Goal: Transaction & Acquisition: Purchase product/service

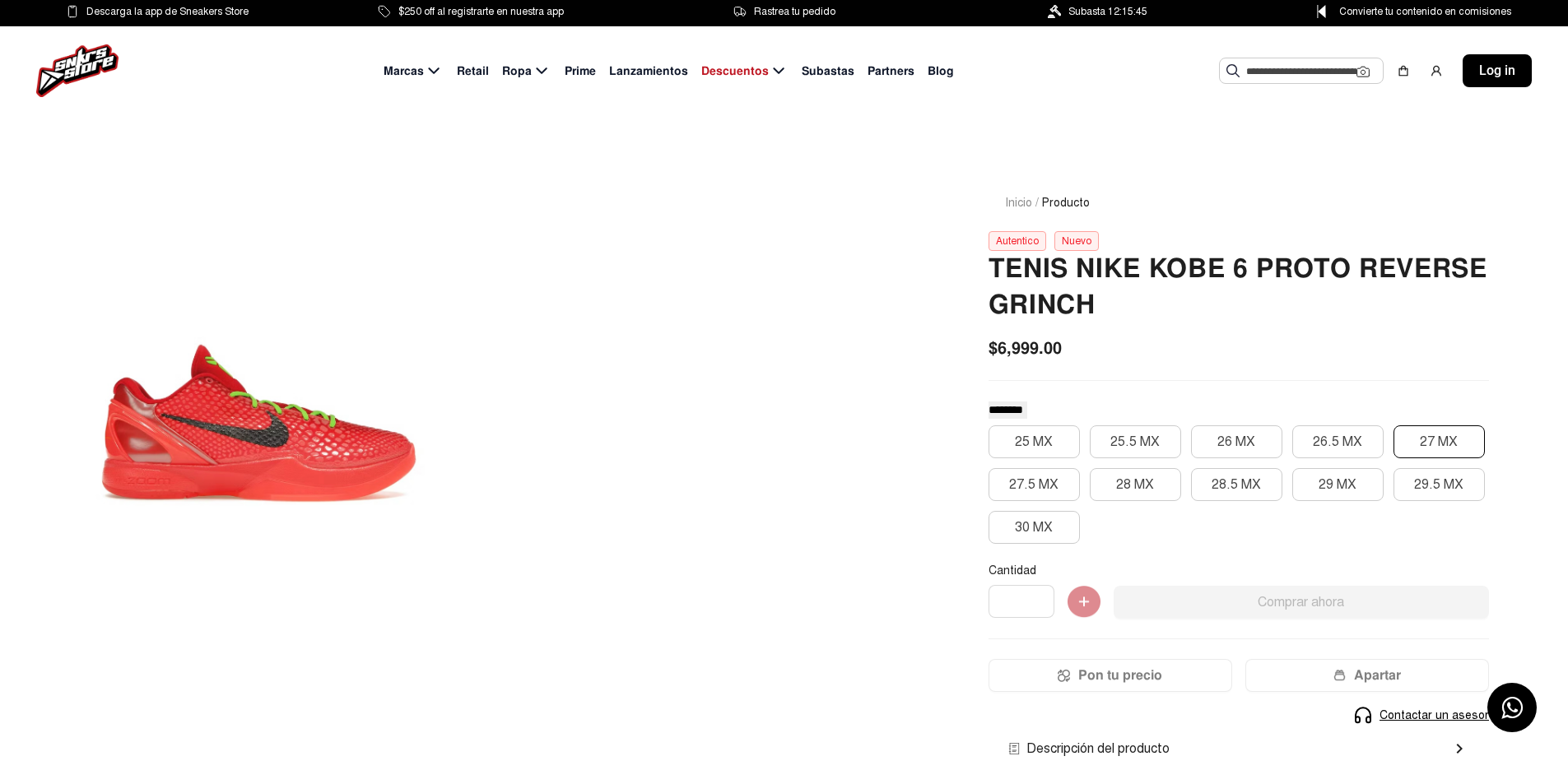
click at [1434, 445] on button "27 MX" at bounding box center [1440, 442] width 91 height 33
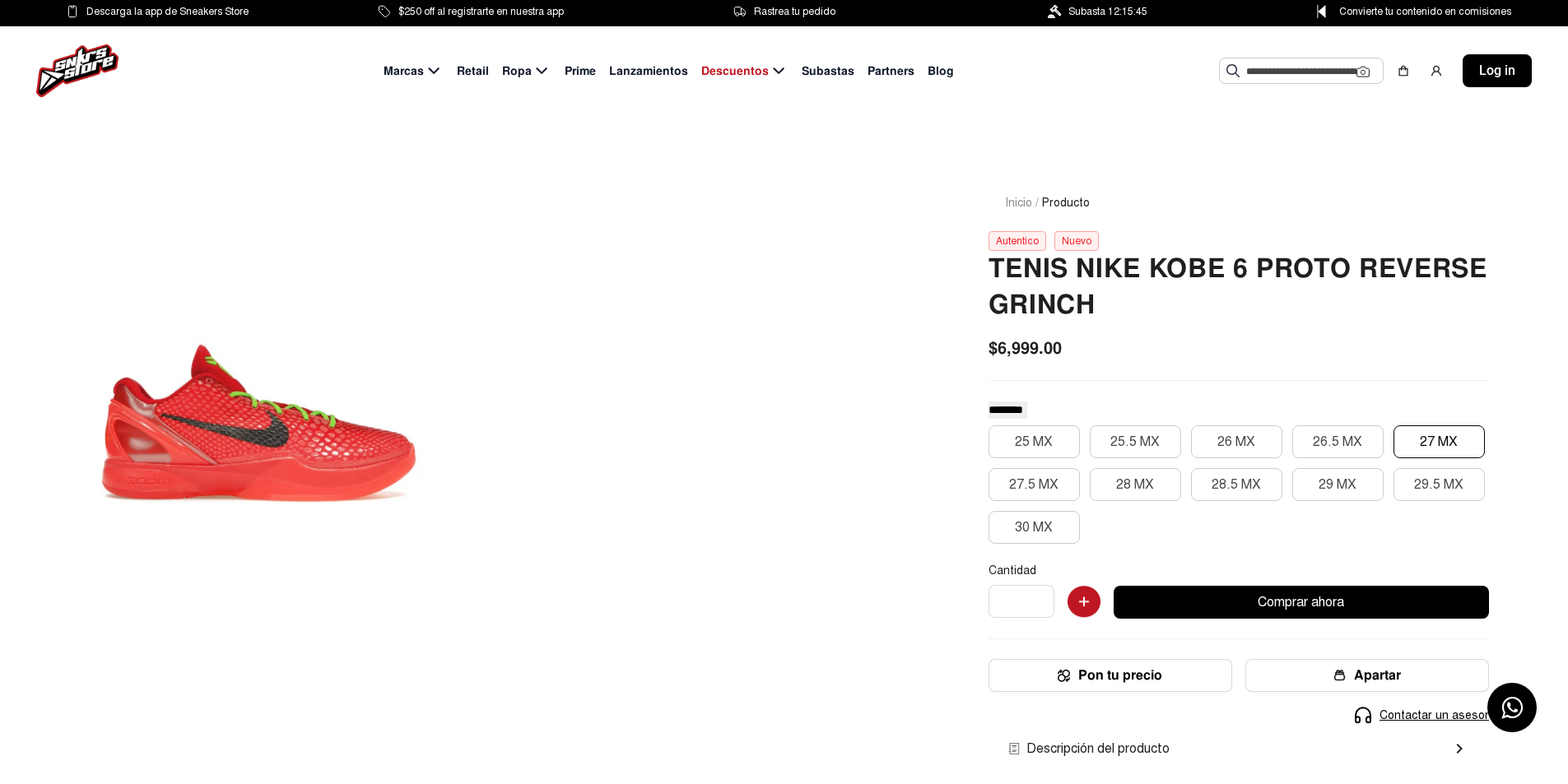
click at [1367, 11] on span "Convierte tu contenido en comisiones" at bounding box center [1425, 12] width 172 height 18
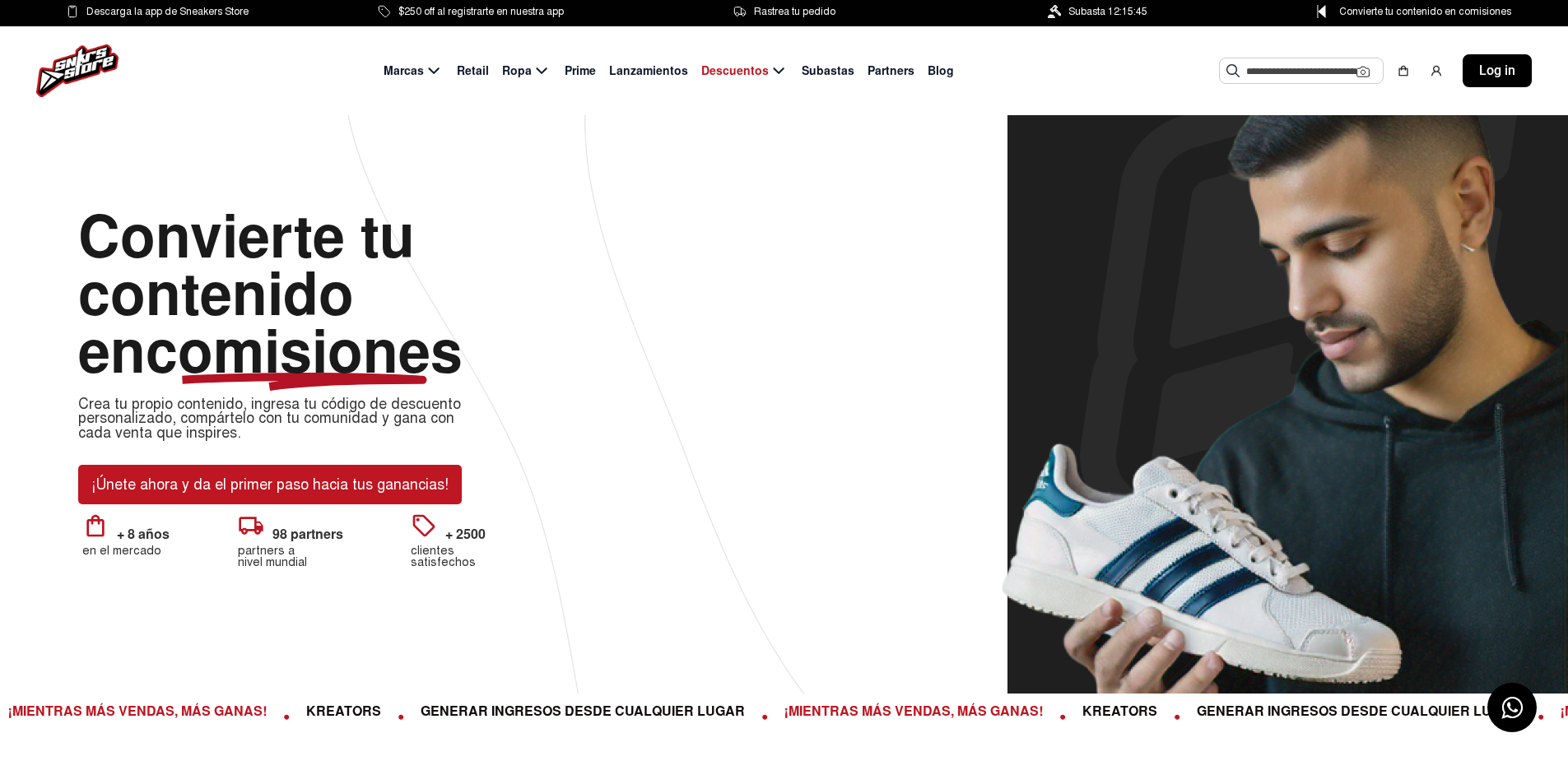
click at [149, 487] on link "¡Únete ahora y da el primer paso hacia tus ganancias!" at bounding box center [270, 484] width 383 height 40
click at [255, 484] on link "¡Únete ahora y da el primer paso hacia tus ganancias!" at bounding box center [270, 484] width 383 height 40
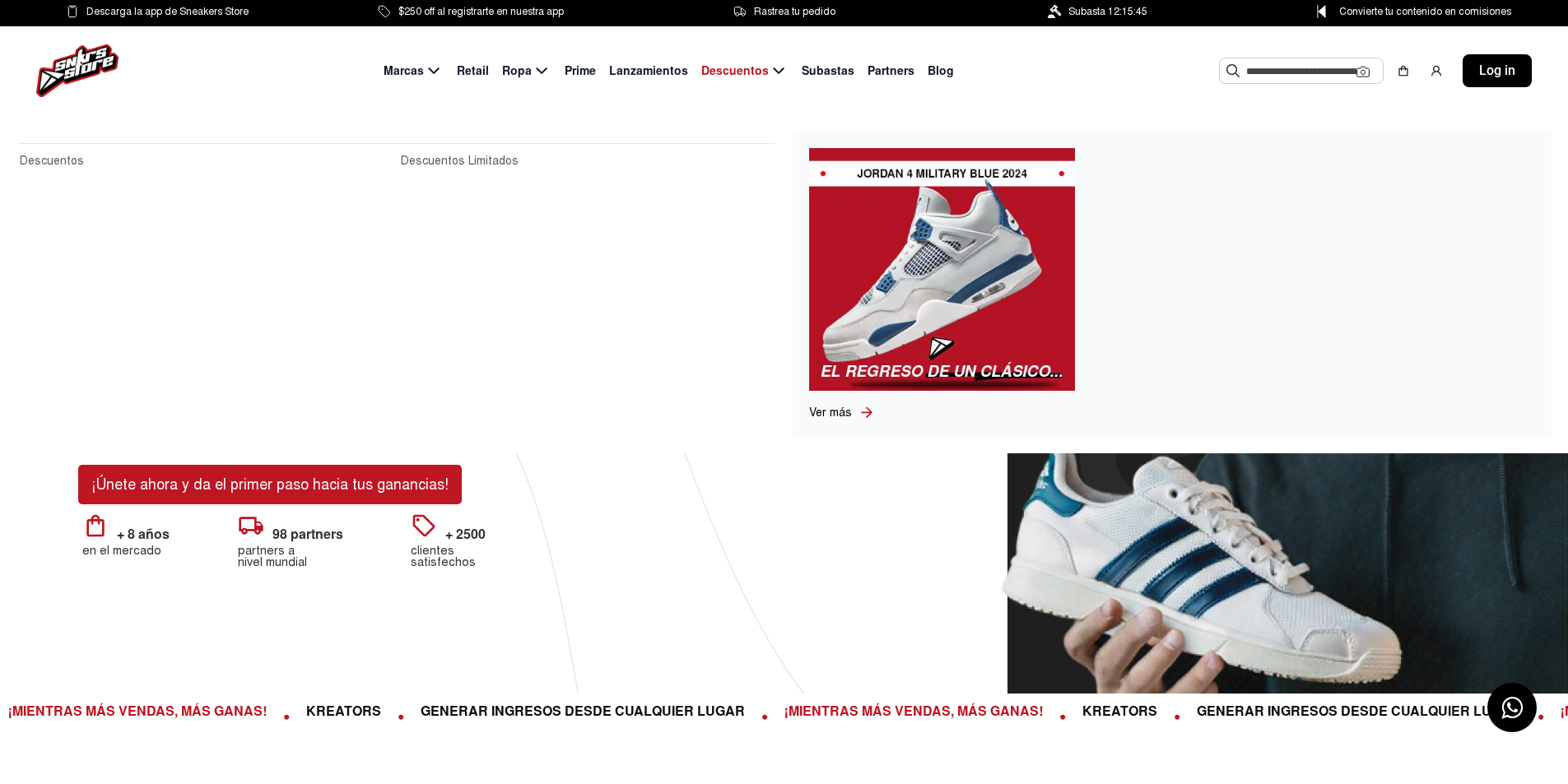
click at [843, 415] on span "Ver más" at bounding box center [830, 412] width 43 height 14
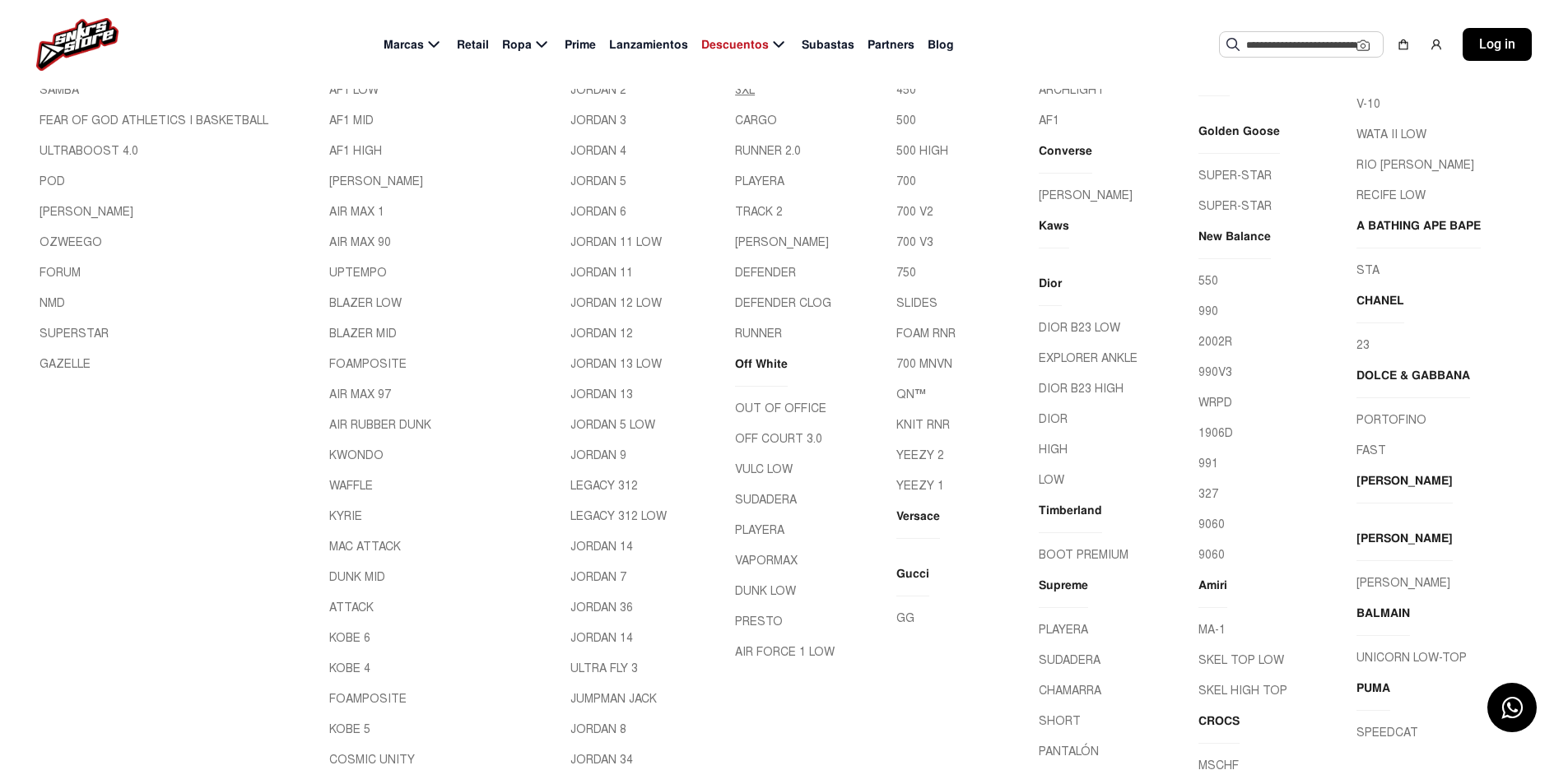
scroll to position [659, 0]
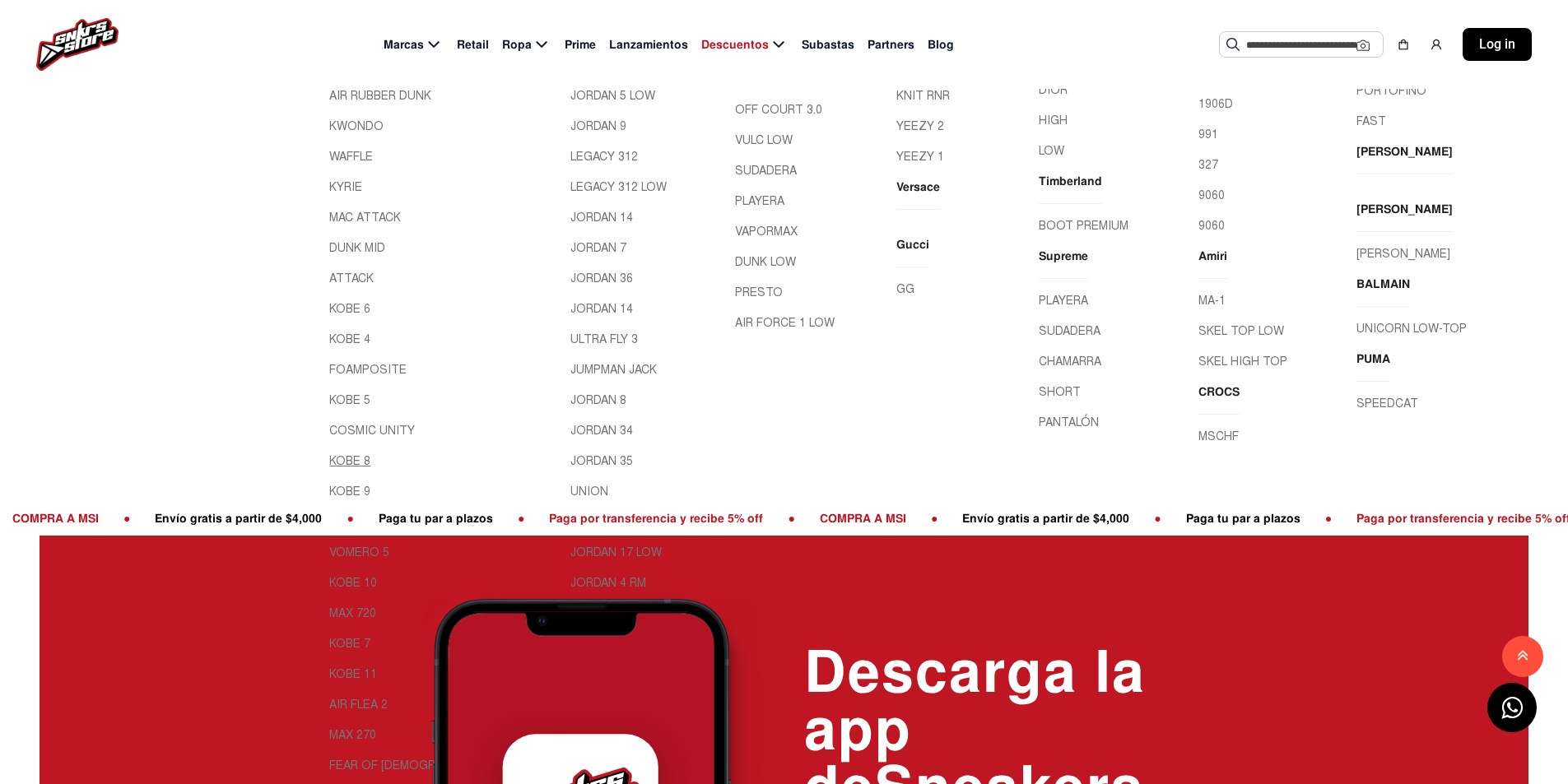
click at [343, 461] on link "KOBE 8" at bounding box center [442, 461] width 227 height 18
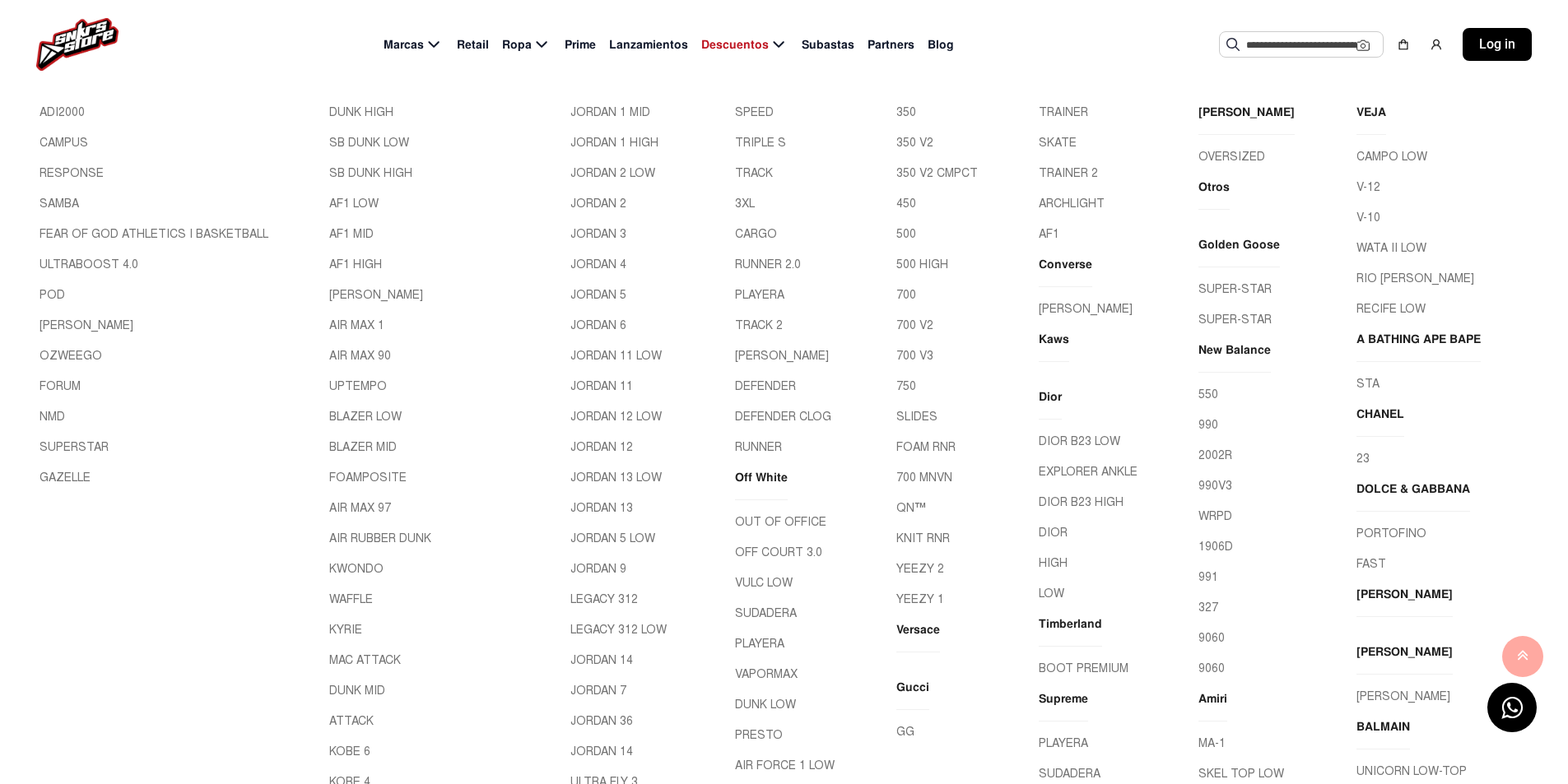
scroll to position [133, 0]
